Goal: Task Accomplishment & Management: Manage account settings

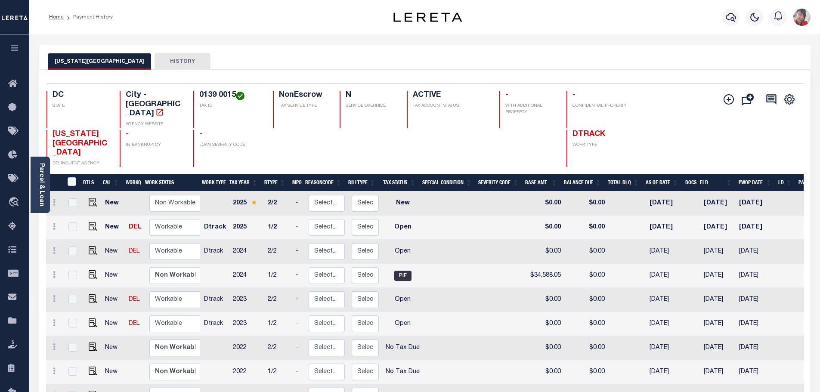
click at [16, 50] on icon "button" at bounding box center [15, 48] width 10 height 8
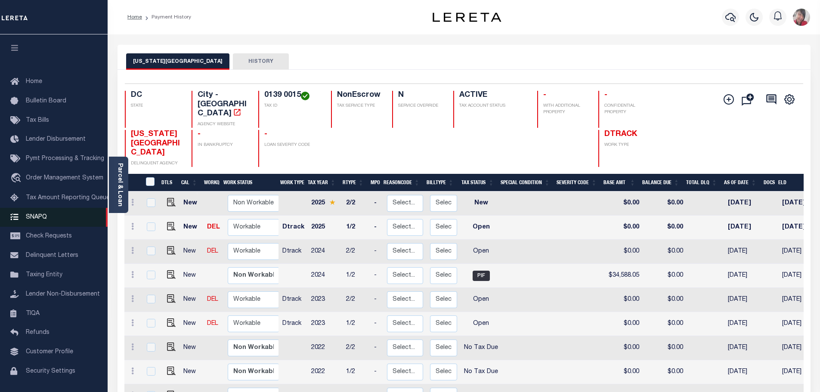
click at [37, 220] on span "SNAPQ" at bounding box center [36, 217] width 21 height 6
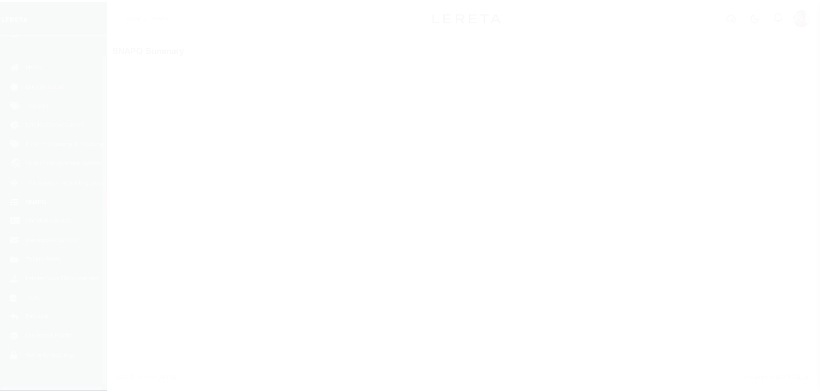
scroll to position [27, 0]
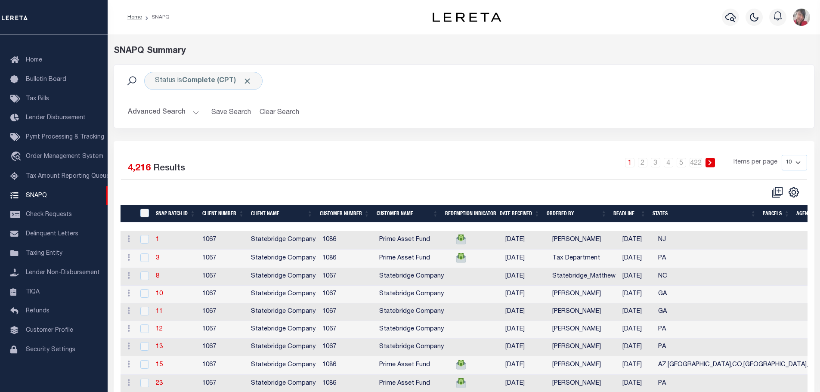
click at [799, 163] on select "10 25 50 100" at bounding box center [794, 163] width 25 height 16
select select "100"
click at [782, 155] on select "10 25 50 100" at bounding box center [794, 163] width 25 height 16
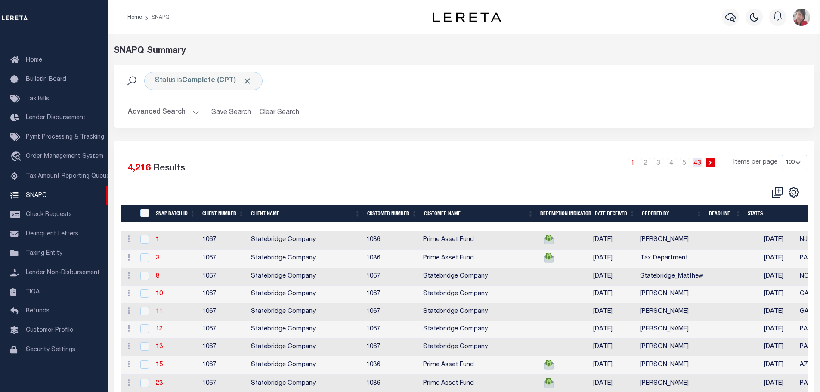
click at [698, 164] on link "43" at bounding box center [697, 162] width 9 height 9
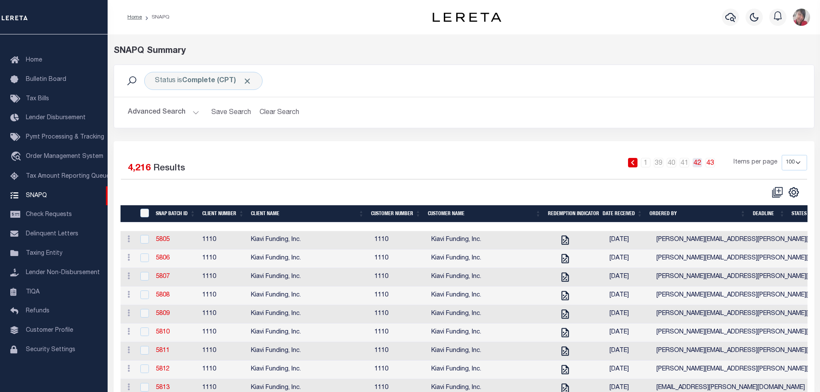
click at [698, 163] on link "42" at bounding box center [697, 162] width 9 height 9
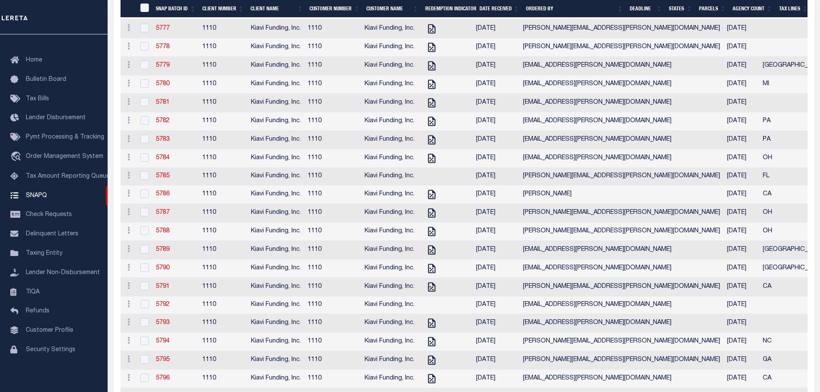
scroll to position [1593, 0]
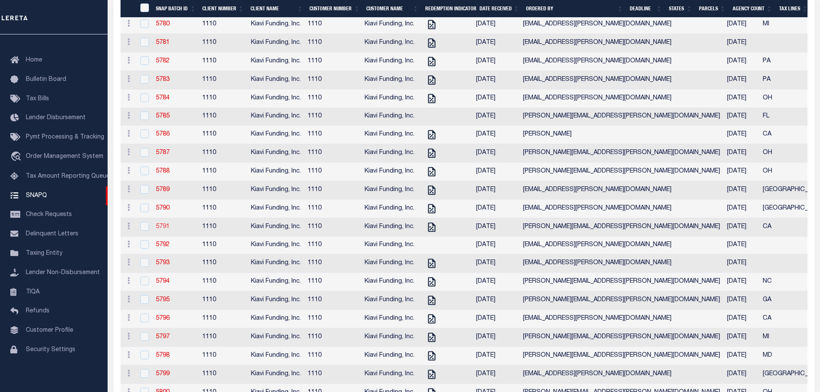
click at [162, 230] on link "5791" at bounding box center [163, 227] width 14 height 6
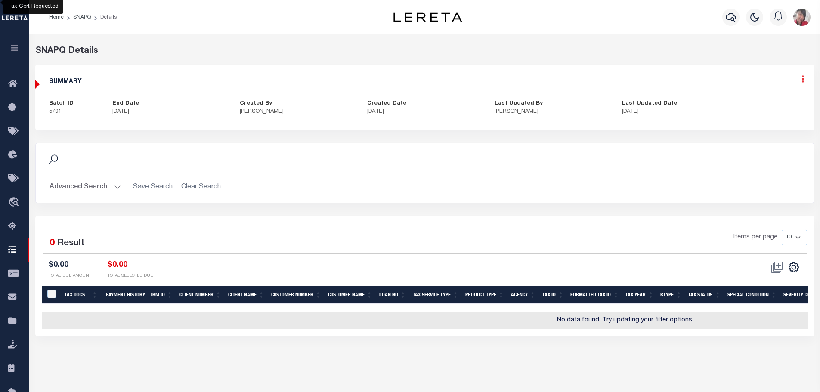
click at [803, 81] on icon at bounding box center [803, 78] width 3 height 7
click at [770, 102] on link "Edit" at bounding box center [780, 104] width 68 height 14
select select "CPT"
checkbox input "true"
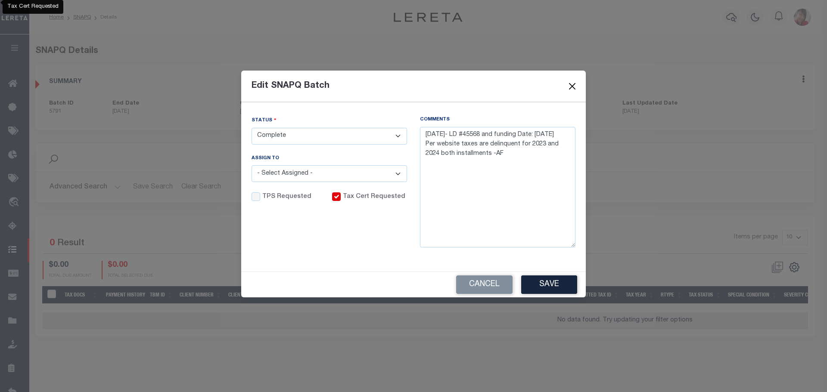
click at [571, 84] on button "Close" at bounding box center [572, 86] width 11 height 11
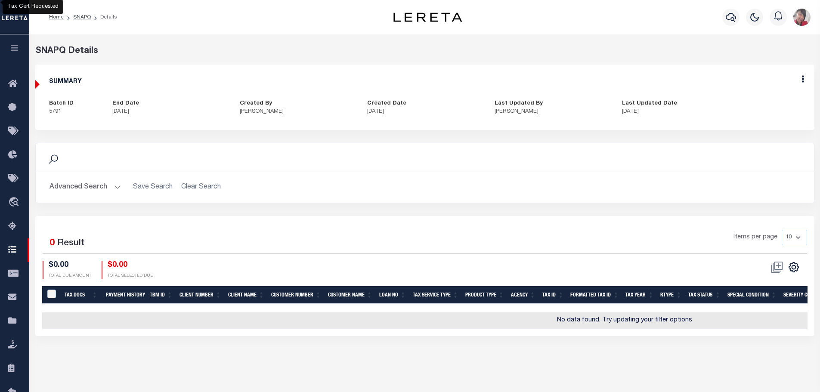
click at [117, 187] on button "Advanced Search" at bounding box center [85, 187] width 71 height 17
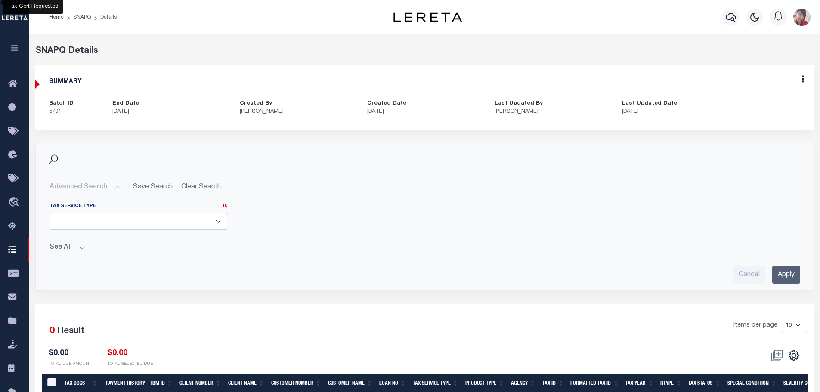
click at [83, 246] on button "See All" at bounding box center [425, 248] width 751 height 8
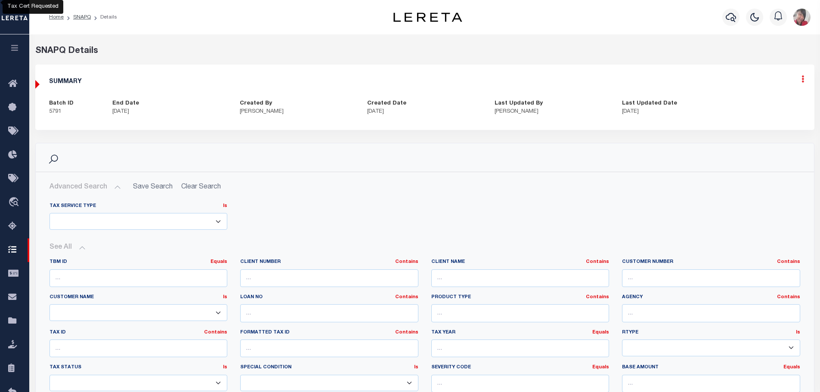
click at [803, 81] on icon at bounding box center [803, 78] width 3 height 7
click at [762, 101] on link "Edit" at bounding box center [780, 104] width 68 height 14
type textarea "[DATE]- LD #45568 and funding Date: [DATE] Per website taxes are delinquent for…"
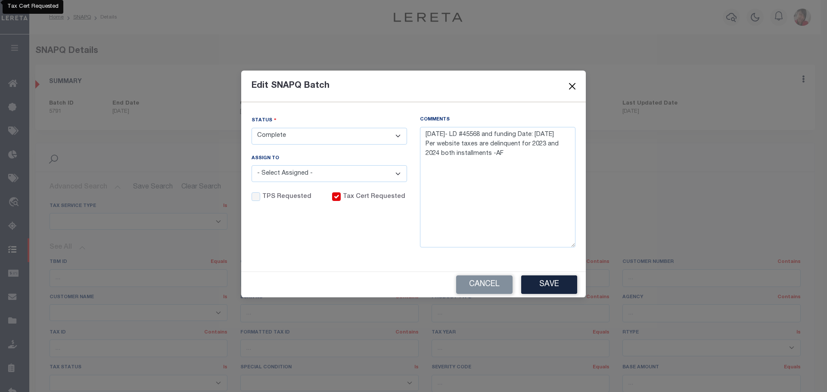
click at [575, 87] on button "Close" at bounding box center [572, 86] width 11 height 11
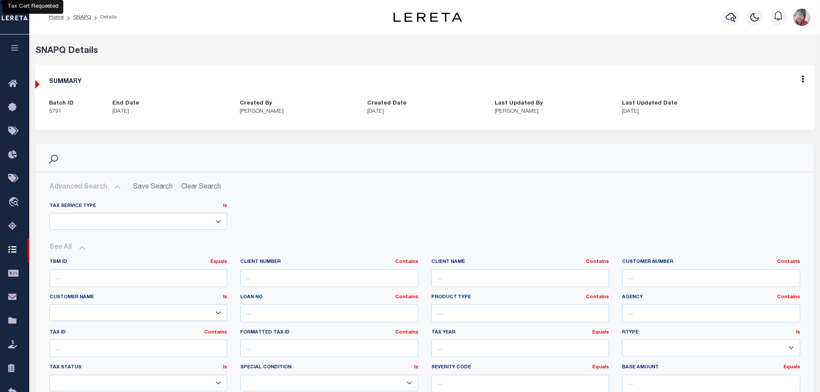
click at [19, 50] on icon "button" at bounding box center [15, 48] width 10 height 8
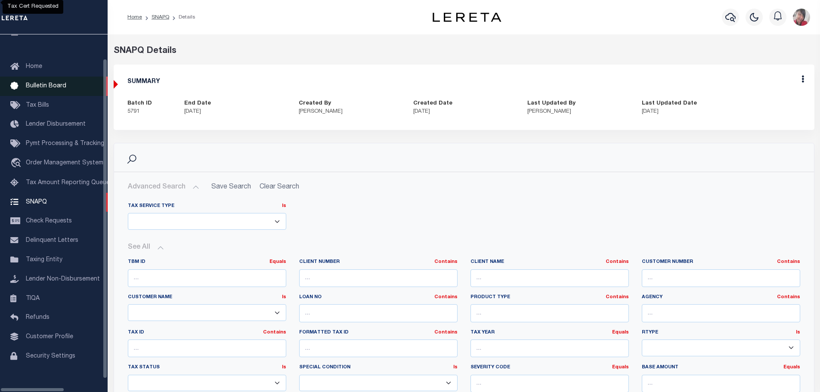
scroll to position [27, 0]
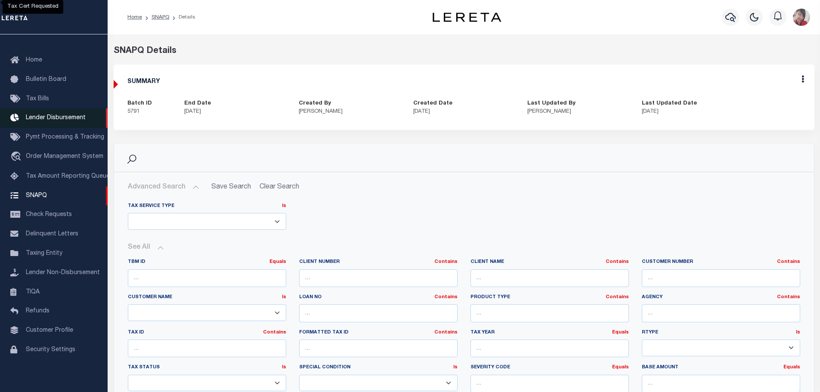
click at [49, 115] on span "Lender Disbursement" at bounding box center [56, 118] width 60 height 6
click at [803, 79] on icon at bounding box center [803, 78] width 3 height 7
click at [763, 103] on link "Edit" at bounding box center [780, 104] width 68 height 14
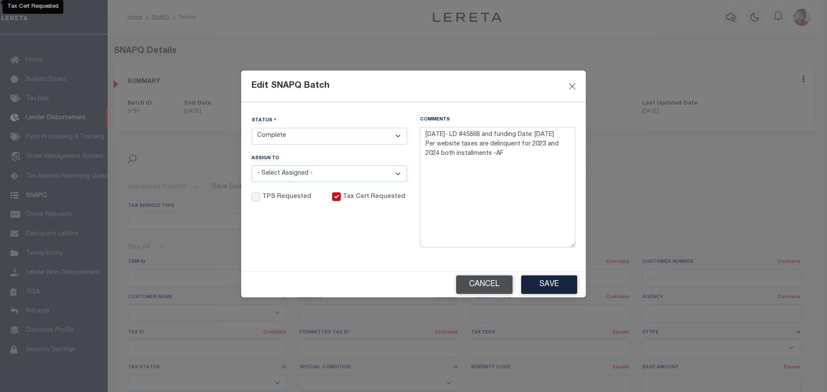
drag, startPoint x: 495, startPoint y: 288, endPoint x: 498, endPoint y: 282, distance: 6.2
click at [494, 287] on button "Cancel" at bounding box center [484, 285] width 56 height 19
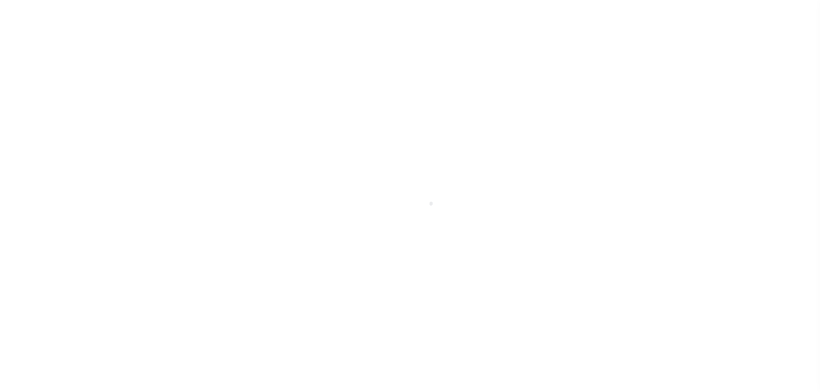
scroll to position [15, 0]
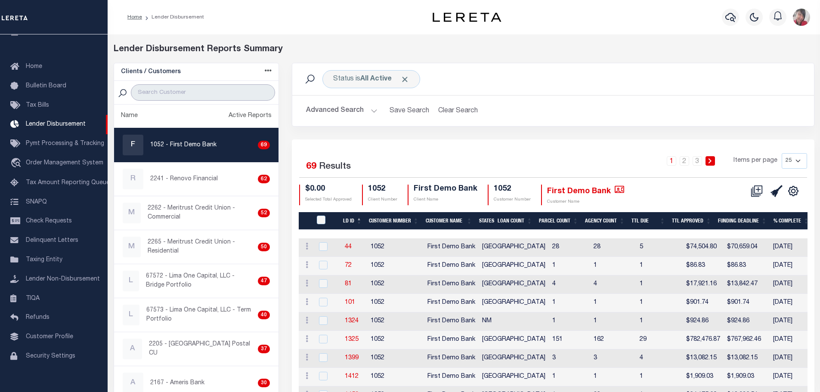
click at [189, 93] on input "search" at bounding box center [203, 92] width 144 height 16
type input "kiavi"
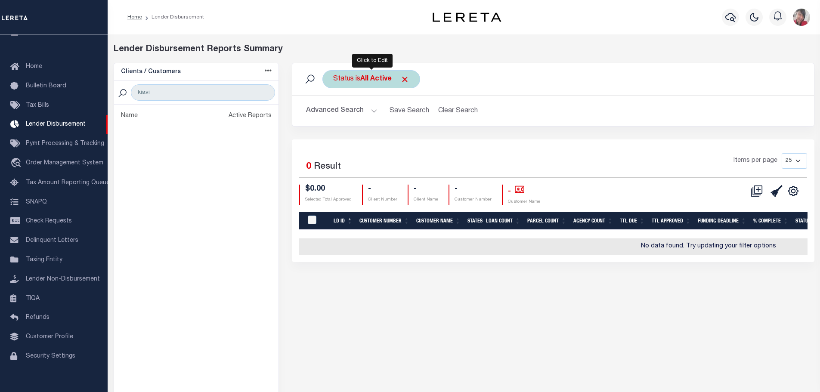
click at [371, 80] on b "All Active" at bounding box center [375, 79] width 31 height 7
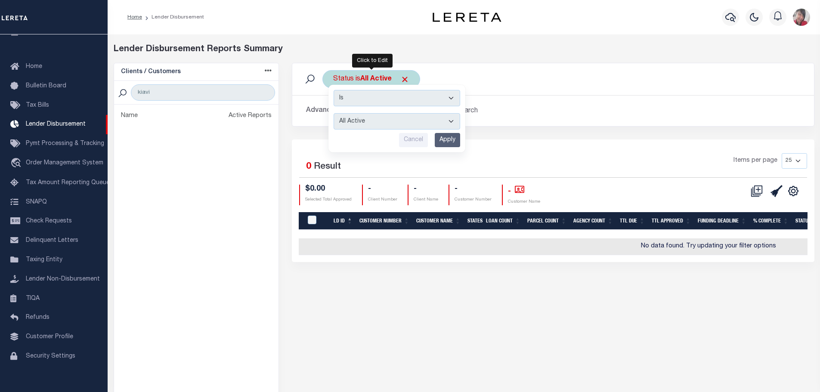
click at [451, 118] on select "All Active Approval In Progress Batching In Progress Complete Do Not Pay Escrow…" at bounding box center [397, 121] width 127 height 16
select select "REC"
click at [334, 113] on select "All Active Approval In Progress Batching In Progress Complete Do Not Pay Escrow…" at bounding box center [397, 121] width 127 height 16
click at [447, 142] on input "Apply" at bounding box center [447, 140] width 25 height 14
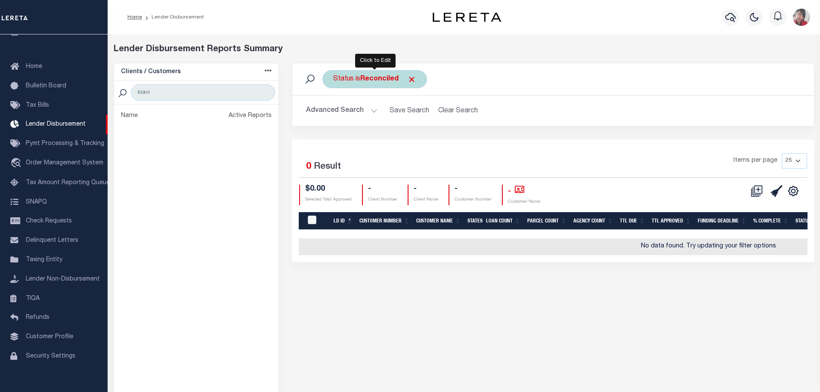
click at [376, 82] on b "Reconciled" at bounding box center [379, 79] width 38 height 7
select select "REC"
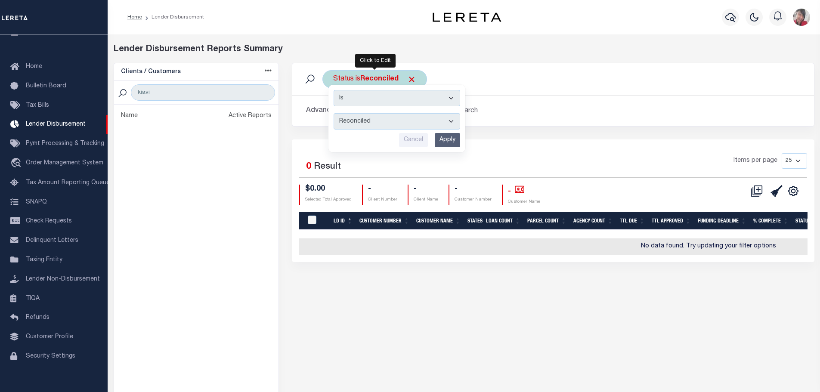
click at [449, 120] on select "All Active Approval In Progress Batching In Progress Complete Do Not Pay Escrow…" at bounding box center [397, 121] width 127 height 16
click at [520, 71] on div "Status is Reconciled Is Contains All Active Approval In Progress Batching In Pr…" at bounding box center [553, 79] width 508 height 18
